Goal: Information Seeking & Learning: Learn about a topic

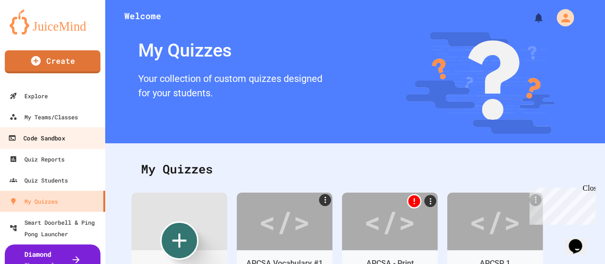
scroll to position [19, 0]
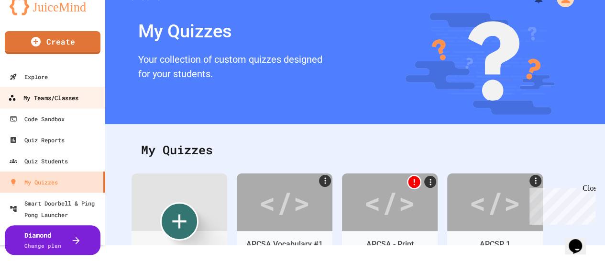
click at [55, 94] on div "My Teams/Classes" at bounding box center [43, 98] width 70 height 12
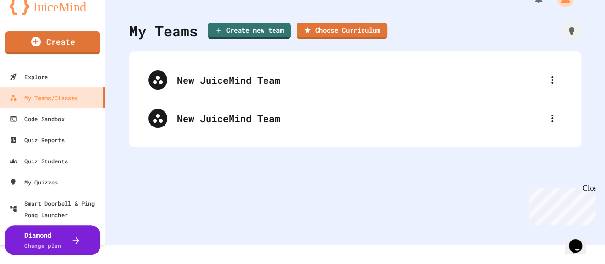
click at [51, 7] on img at bounding box center [53, 2] width 86 height 25
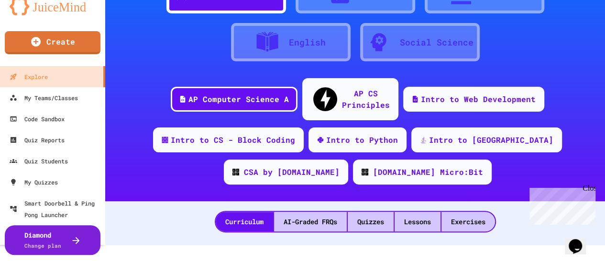
scroll to position [61, 0]
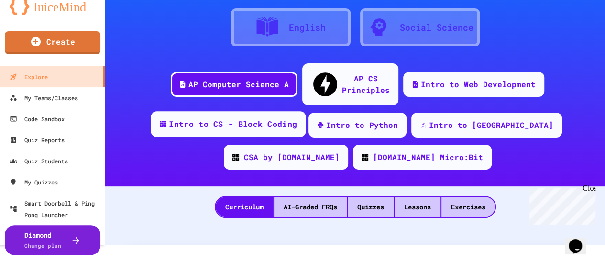
click at [256, 118] on div "Intro to CS - Block Coding" at bounding box center [233, 124] width 128 height 12
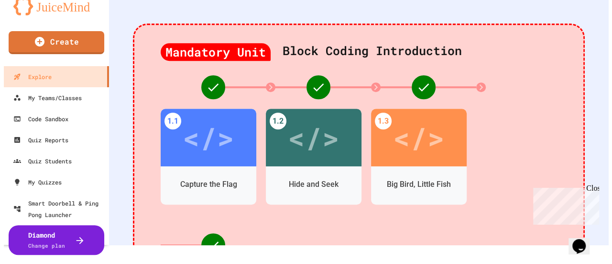
scroll to position [250, 0]
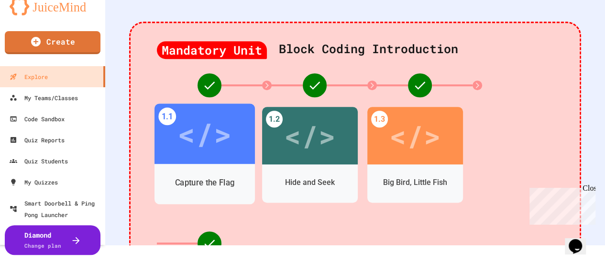
click at [212, 176] on div "Capture the Flag" at bounding box center [205, 182] width 60 height 12
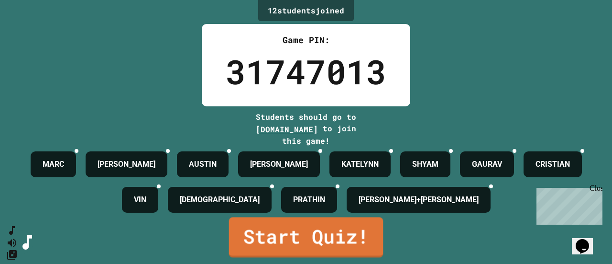
click at [306, 249] on div "12 student s joined Game PIN: 31747013 Students should go to [DOMAIN_NAME] to j…" at bounding box center [306, 132] width 612 height 264
click at [326, 239] on link "Start Quiz!" at bounding box center [306, 237] width 155 height 40
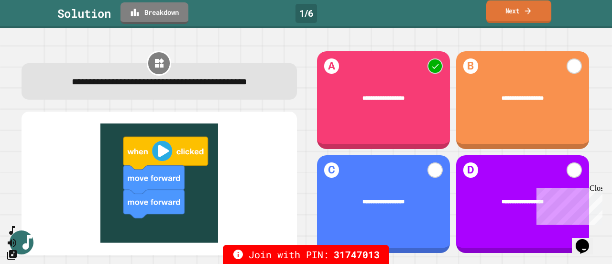
click at [507, 14] on link "Next" at bounding box center [518, 11] width 65 height 22
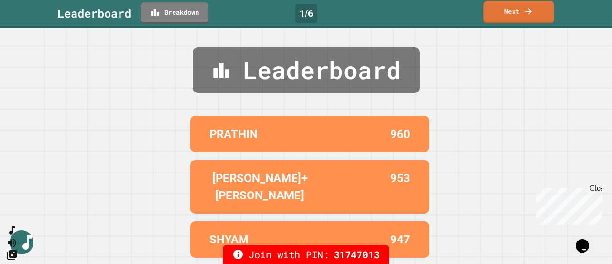
click at [507, 14] on link "Next" at bounding box center [519, 12] width 70 height 22
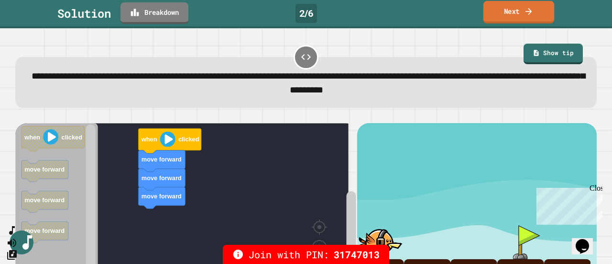
click at [520, 9] on link "Next" at bounding box center [519, 12] width 71 height 22
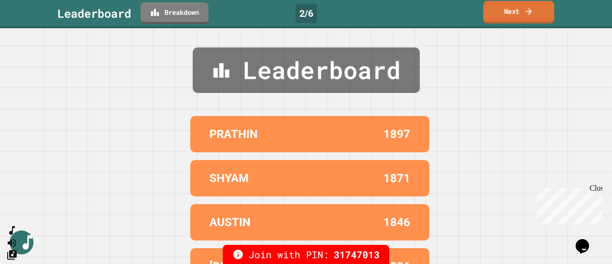
click at [520, 9] on link "Next" at bounding box center [519, 12] width 71 height 22
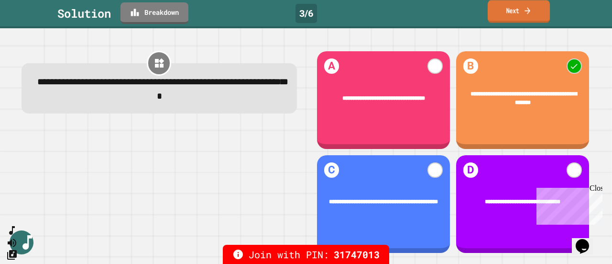
click at [513, 23] on div "Solution Breakdown 3 / 6 Next" at bounding box center [306, 13] width 612 height 22
click at [516, 17] on link "Next" at bounding box center [519, 12] width 70 height 22
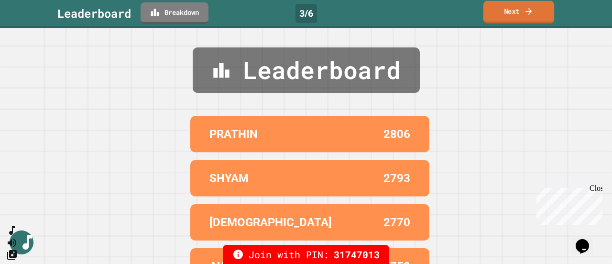
click at [516, 17] on link "Next" at bounding box center [519, 12] width 71 height 22
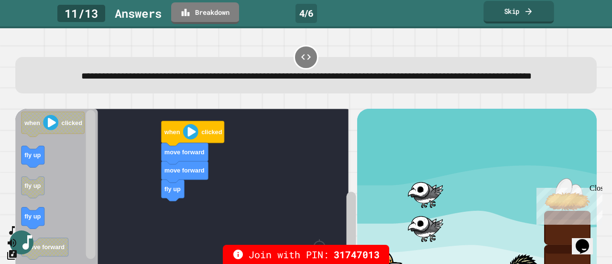
click at [505, 15] on link "Skip" at bounding box center [519, 12] width 70 height 22
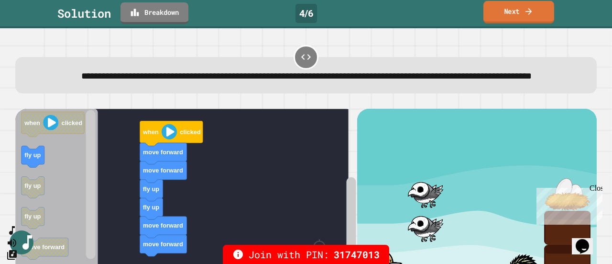
click at [505, 16] on link "Next" at bounding box center [519, 12] width 71 height 22
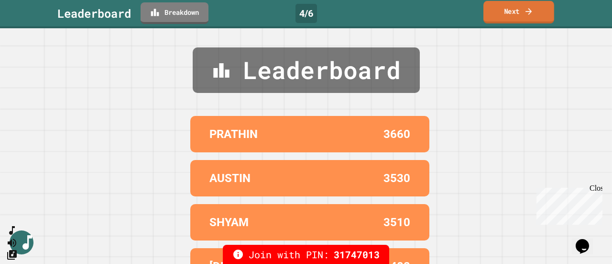
click at [505, 16] on link "Next" at bounding box center [519, 12] width 71 height 22
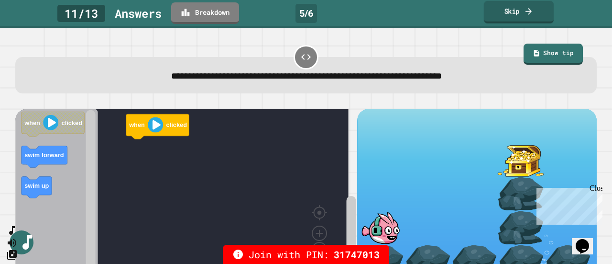
click at [514, 14] on link "Skip" at bounding box center [519, 12] width 70 height 22
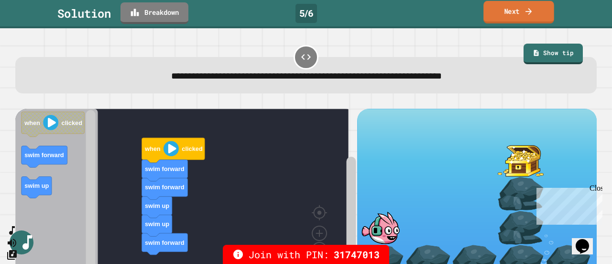
click at [514, 14] on link "Next" at bounding box center [519, 12] width 71 height 22
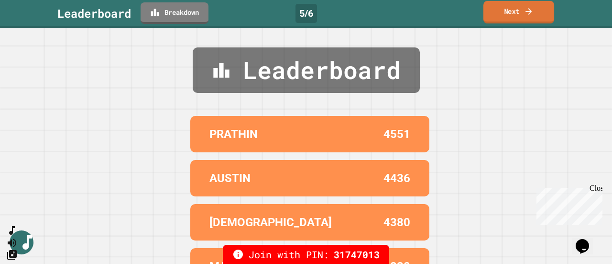
click at [514, 14] on link "Next" at bounding box center [519, 12] width 71 height 22
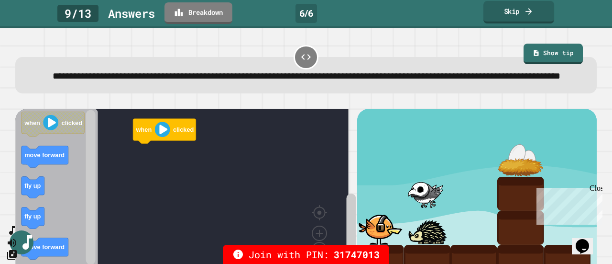
click at [514, 14] on link "Skip" at bounding box center [519, 12] width 71 height 22
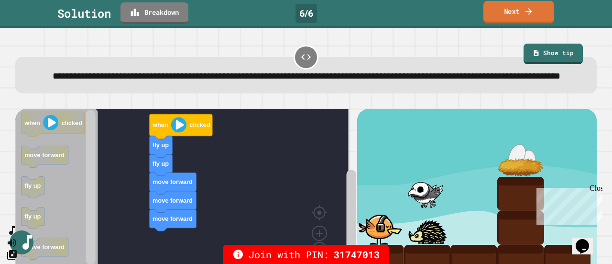
click at [514, 14] on link "Next" at bounding box center [519, 12] width 71 height 22
